Goal: Transaction & Acquisition: Purchase product/service

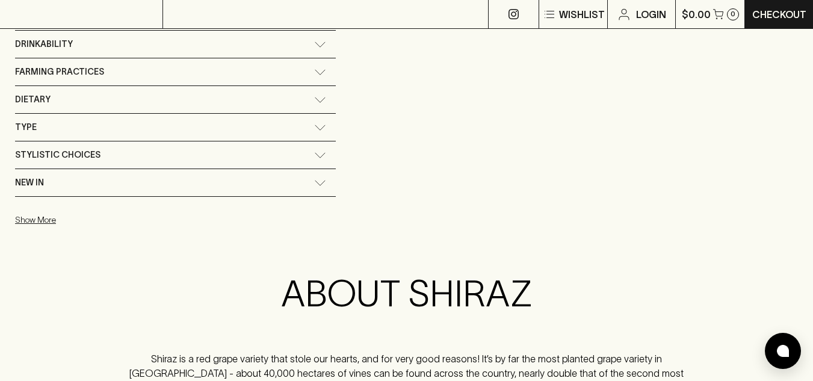
scroll to position [323, 0]
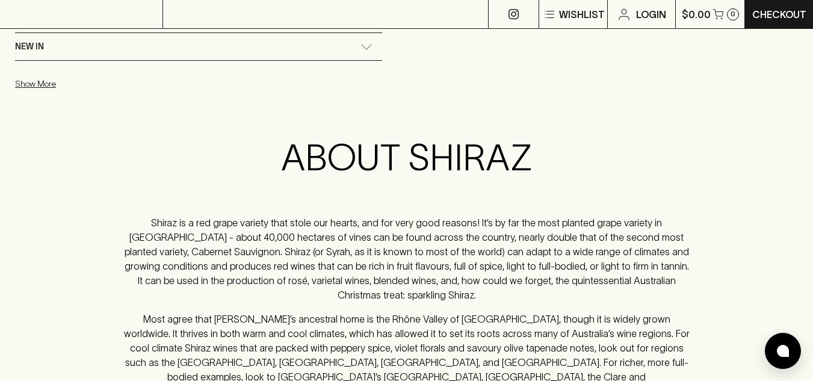
scroll to position [468, 0]
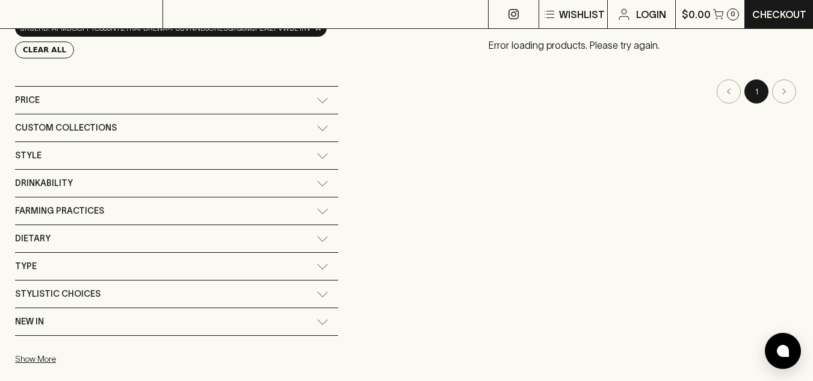
scroll to position [194, 0]
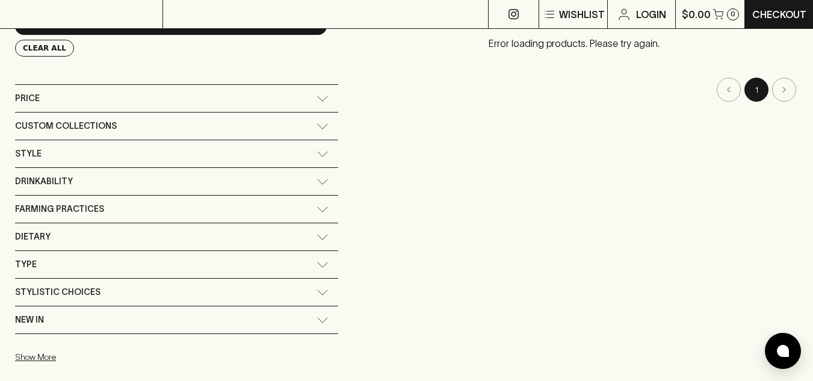
click at [287, 96] on div "Price" at bounding box center [165, 98] width 301 height 15
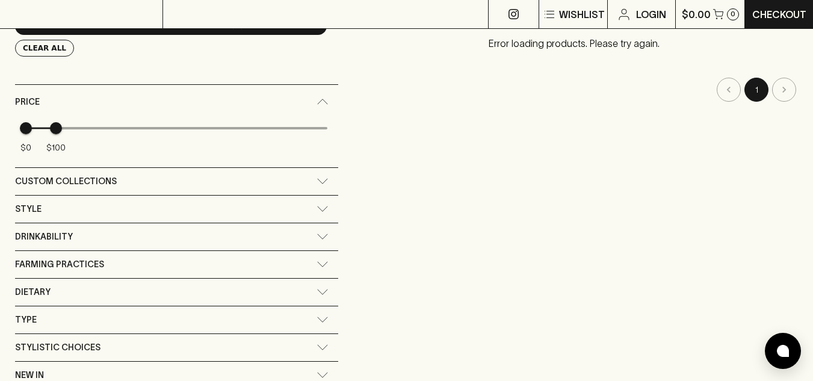
type input "102"
drag, startPoint x: 321, startPoint y: 125, endPoint x: 56, endPoint y: 125, distance: 264.6
click at [56, 125] on span "$100" at bounding box center [56, 128] width 12 height 12
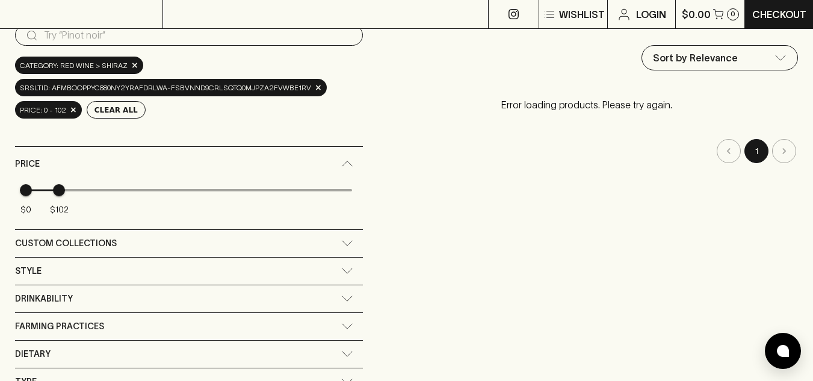
scroll to position [119, 0]
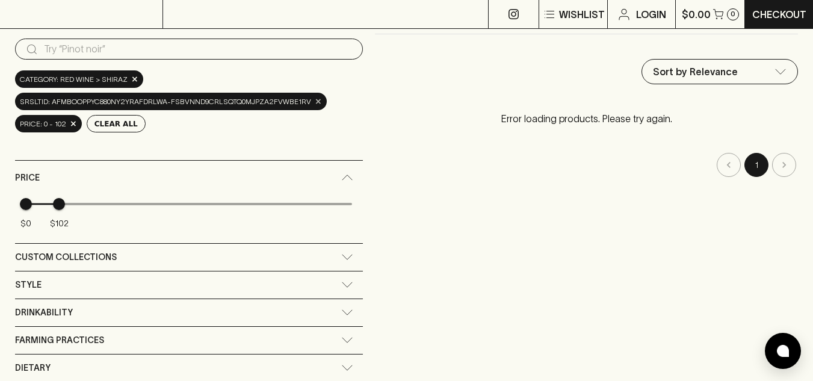
click at [315, 103] on span "×" at bounding box center [318, 101] width 7 height 13
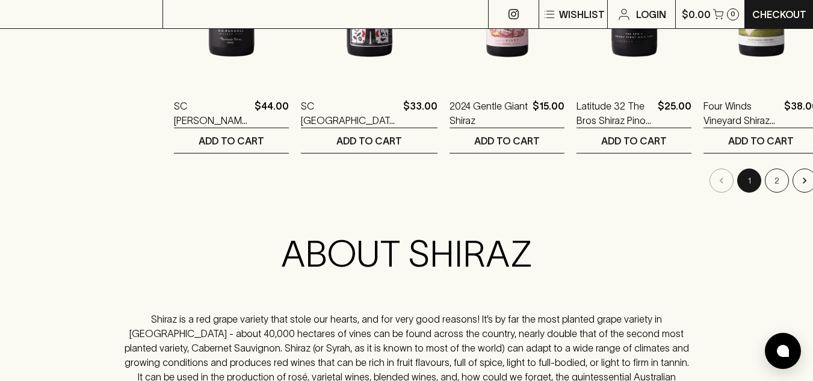
scroll to position [1315, 0]
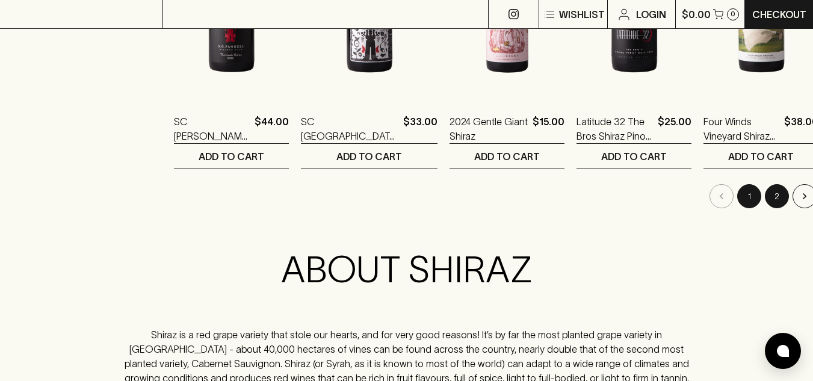
click at [764, 201] on button "2" at bounding box center [776, 196] width 24 height 24
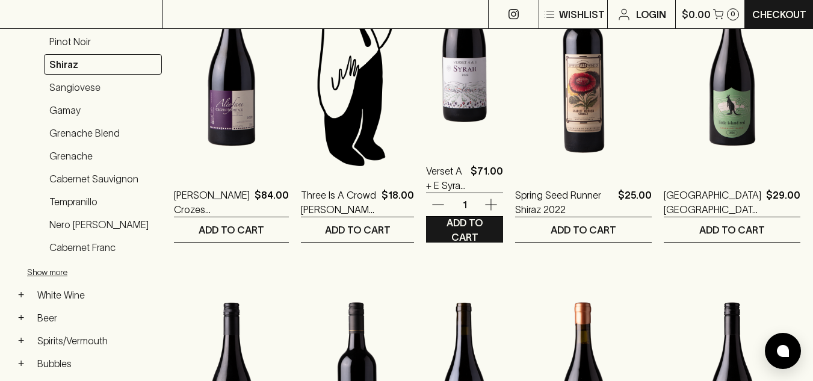
scroll to position [283, 0]
